Goal: Information Seeking & Learning: Learn about a topic

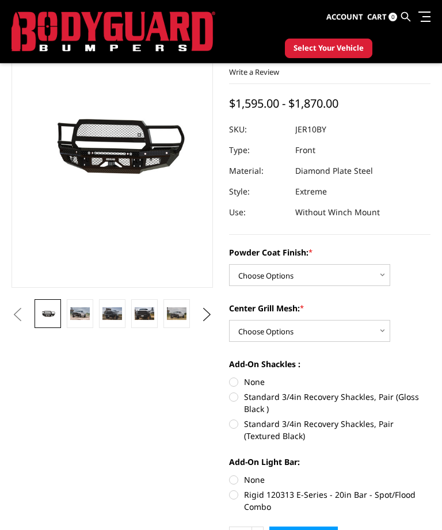
scroll to position [85, 0]
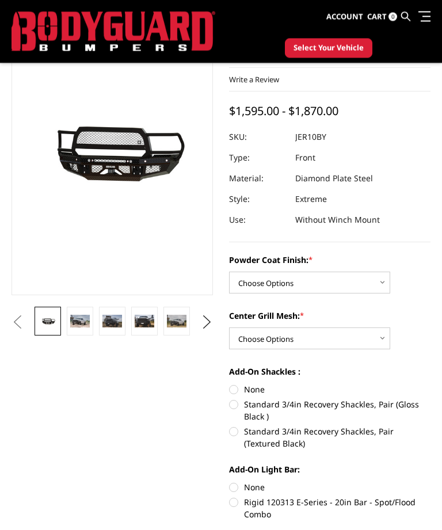
click at [86, 322] on img at bounding box center [80, 322] width 20 height 13
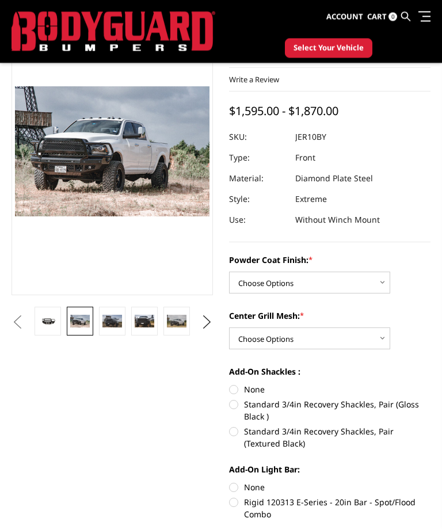
scroll to position [85, 0]
click at [121, 326] on img at bounding box center [112, 321] width 20 height 13
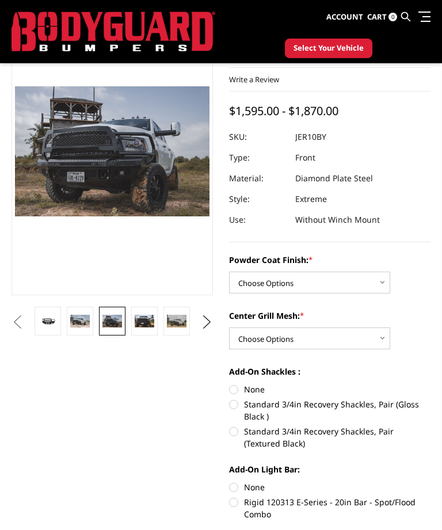
click at [153, 323] on img at bounding box center [145, 321] width 20 height 13
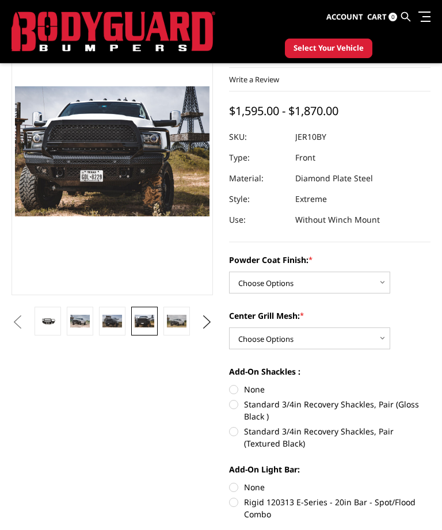
click at [185, 324] on img at bounding box center [177, 321] width 20 height 13
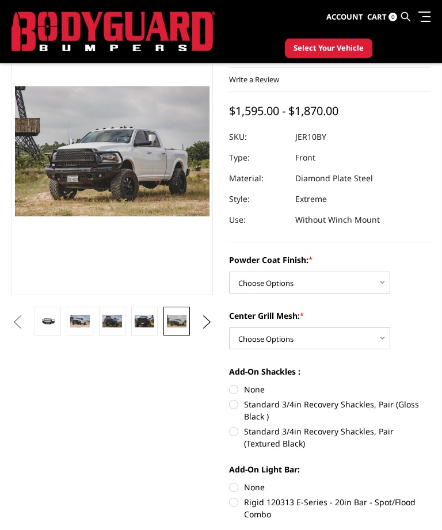
click at [216, 324] on button "Next" at bounding box center [207, 322] width 17 height 17
click at [187, 324] on img at bounding box center [177, 321] width 20 height 13
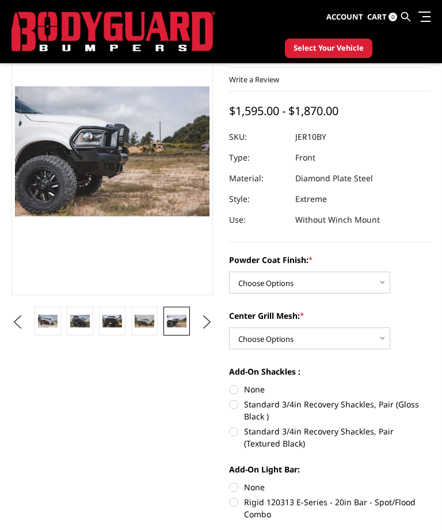
click at [214, 326] on button "Next" at bounding box center [207, 322] width 17 height 17
click at [188, 332] on link at bounding box center [177, 321] width 26 height 29
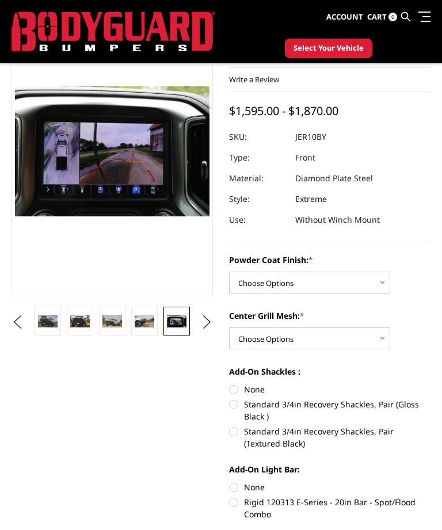
click at [213, 324] on button "Next" at bounding box center [207, 322] width 17 height 17
click at [188, 329] on link at bounding box center [177, 321] width 26 height 29
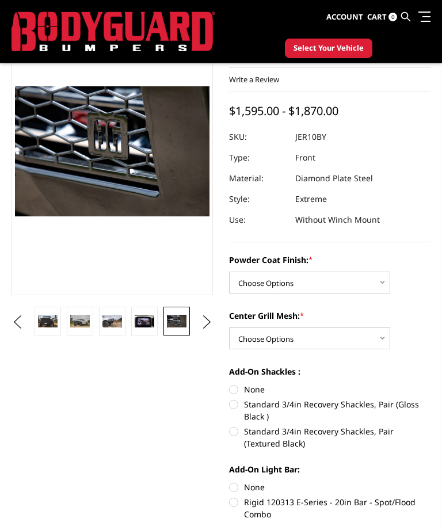
click at [211, 324] on button "Next" at bounding box center [207, 322] width 17 height 17
click at [186, 329] on link at bounding box center [177, 321] width 26 height 29
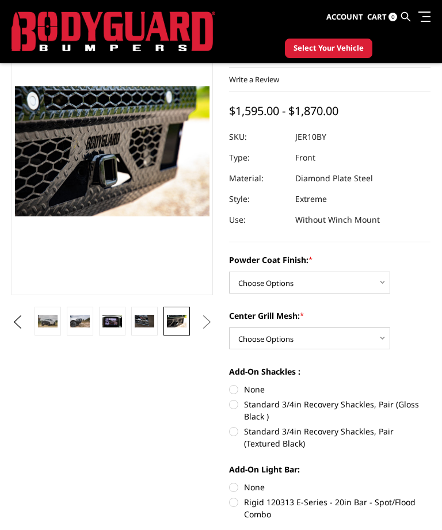
click at [214, 322] on button "Next" at bounding box center [207, 322] width 17 height 17
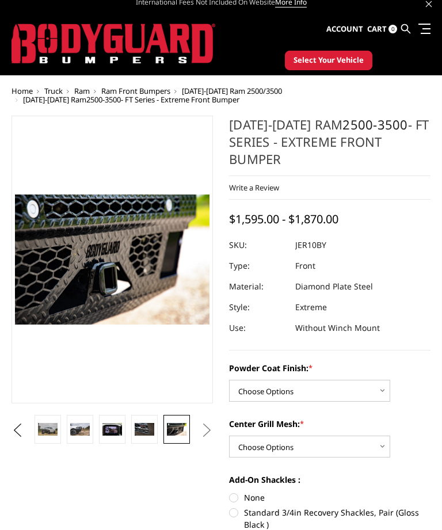
scroll to position [0, 0]
